Goal: Task Accomplishment & Management: Use online tool/utility

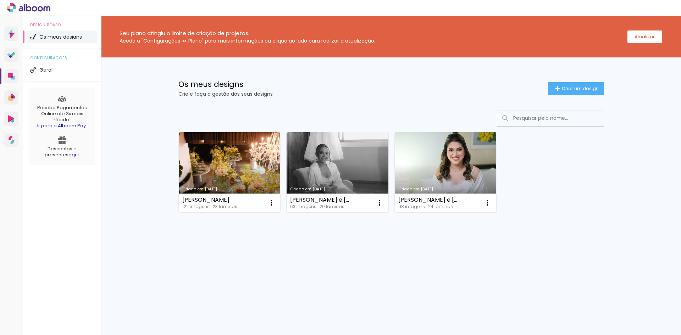
click at [456, 177] on link "Criado em [DATE]" at bounding box center [446, 172] width 102 height 80
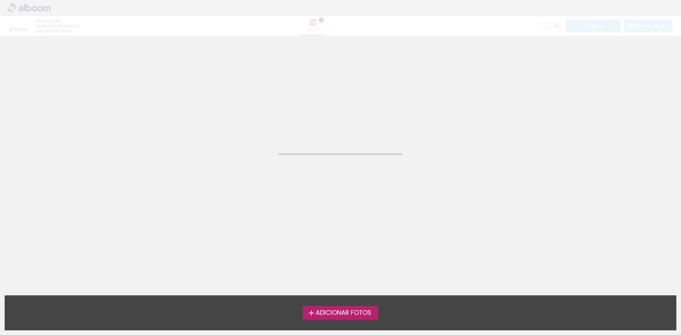
click at [456, 177] on neon-animated-pages "Confirmar Cancelar" at bounding box center [340, 185] width 681 height 299
